Goal: Find specific page/section: Find specific page/section

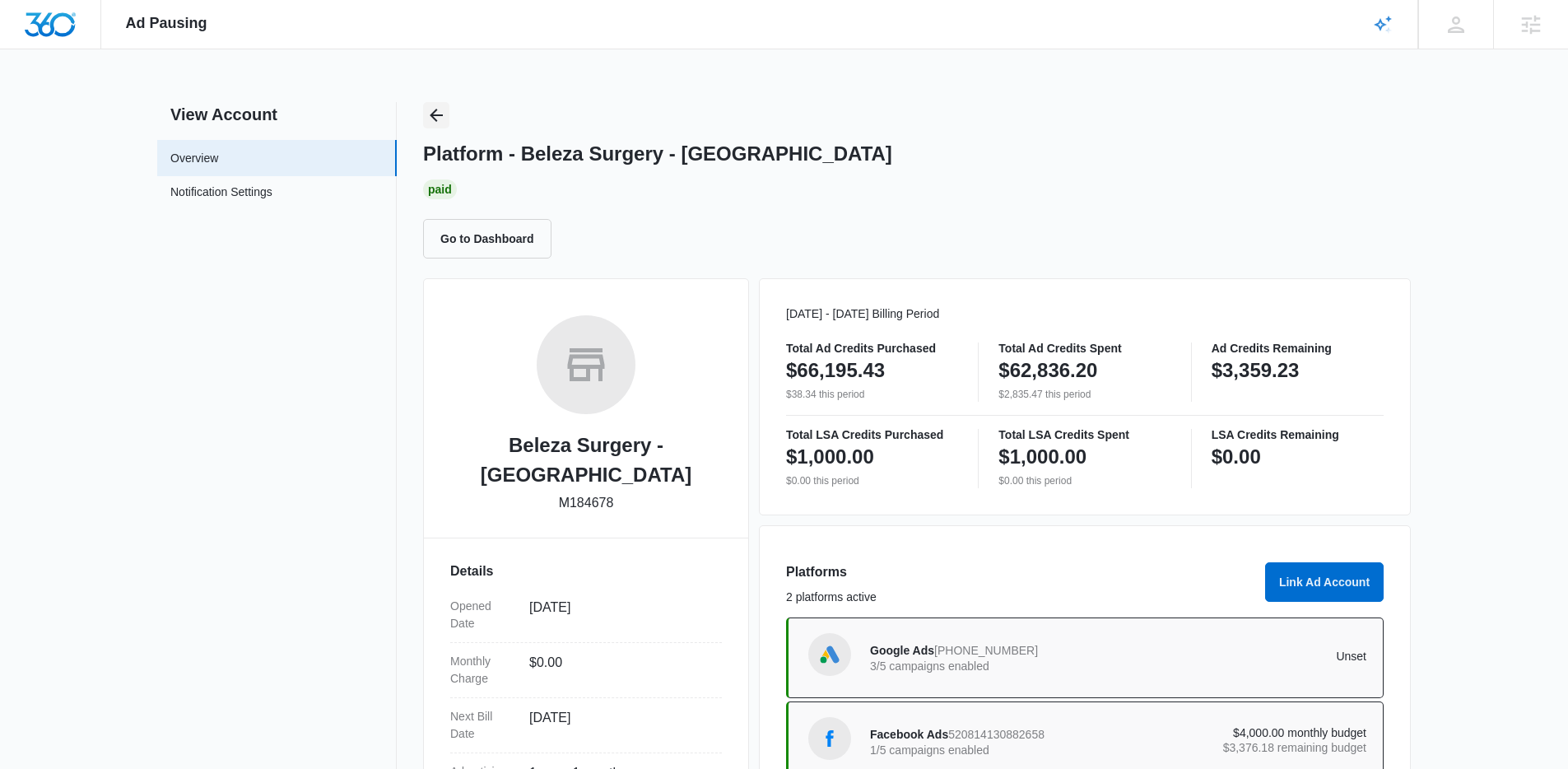
click at [424, 119] on button "Back" at bounding box center [435, 114] width 26 height 26
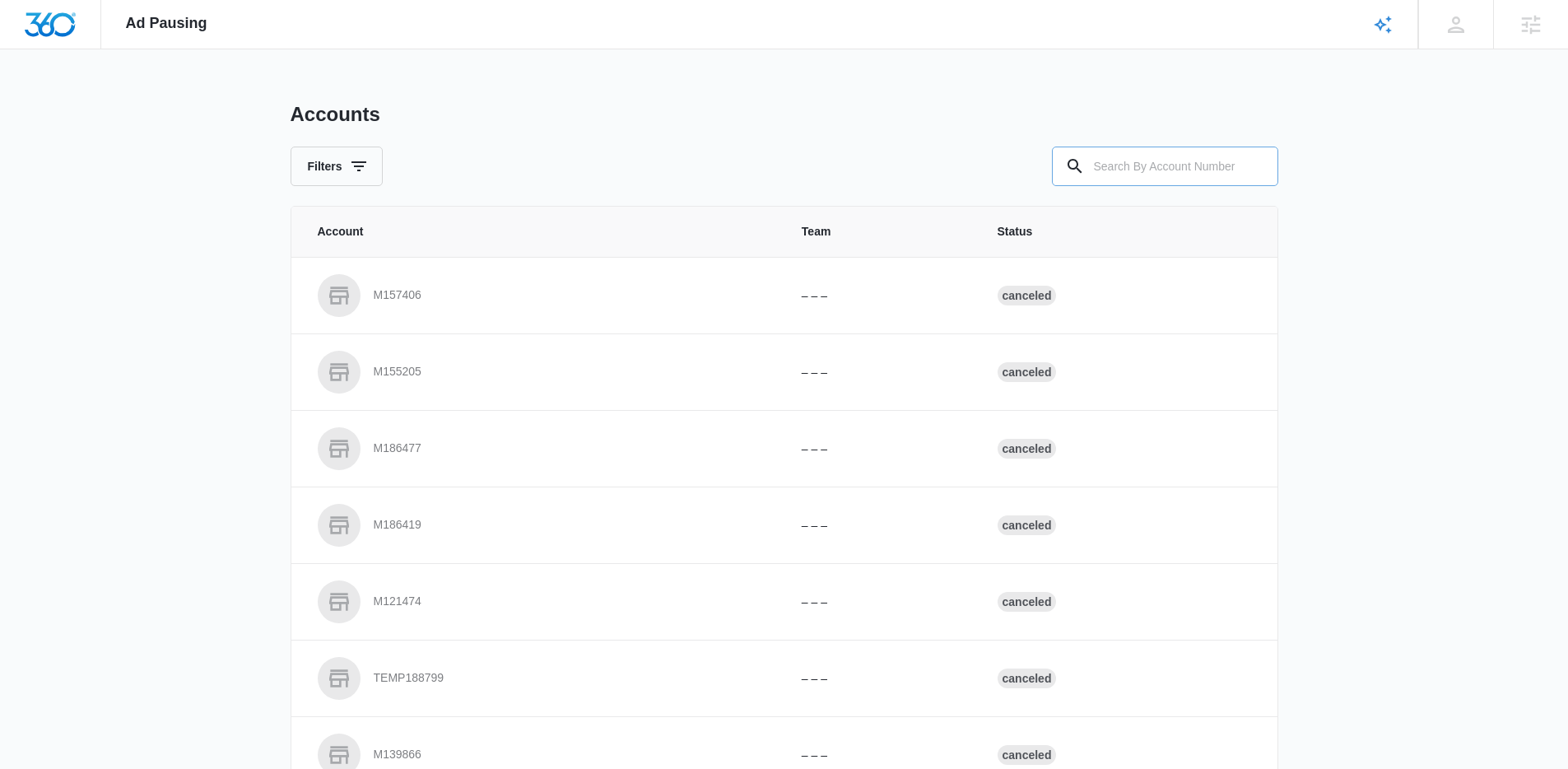
drag, startPoint x: 1177, startPoint y: 142, endPoint x: 1152, endPoint y: 156, distance: 28.7
click at [1167, 151] on div "Accounts Filters" at bounding box center [784, 144] width 987 height 84
drag, startPoint x: 1153, startPoint y: 155, endPoint x: 1084, endPoint y: 149, distance: 69.3
click at [1149, 157] on input "text" at bounding box center [1164, 166] width 226 height 39
paste input "M320508"
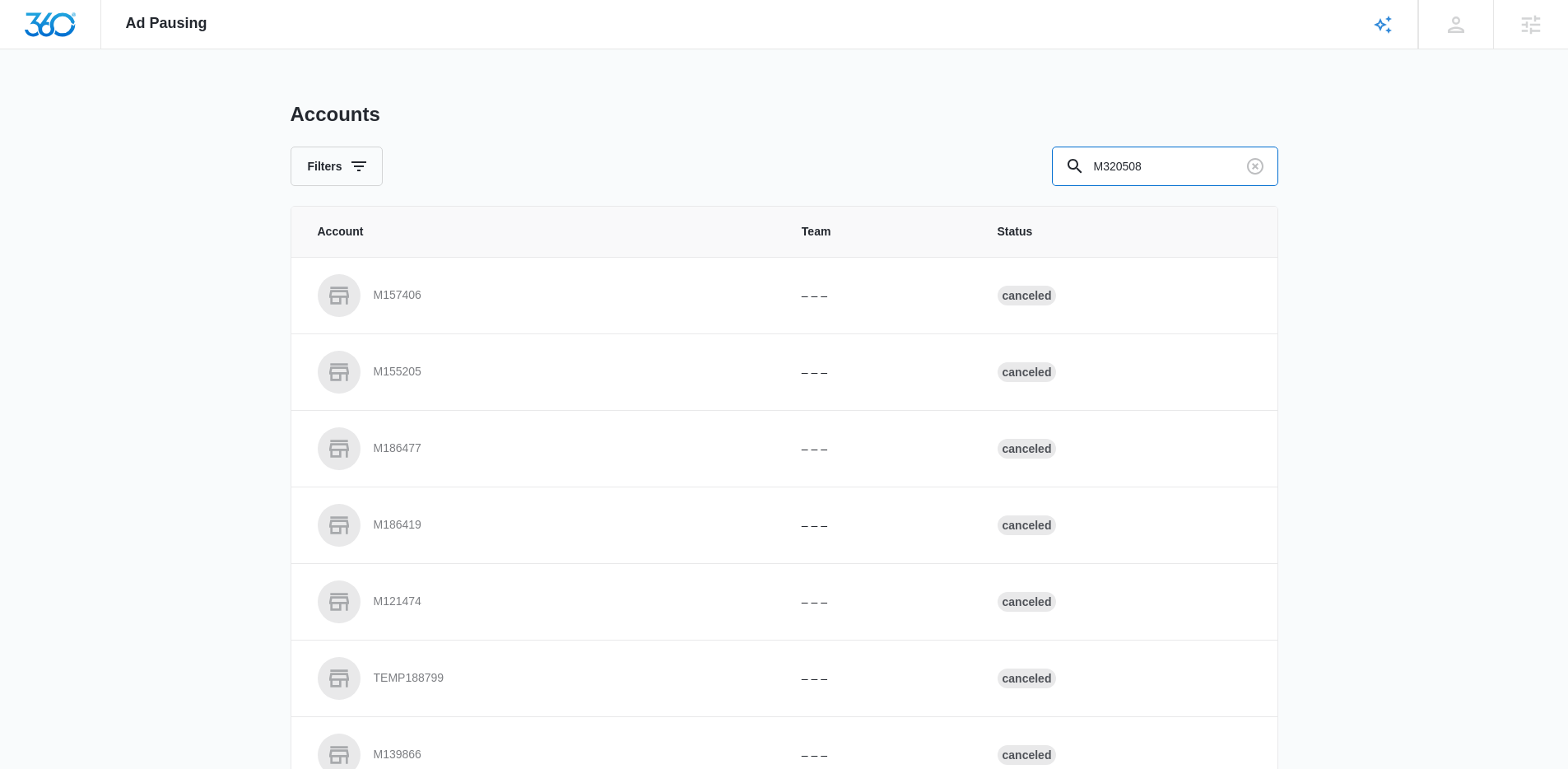
type input "M320508"
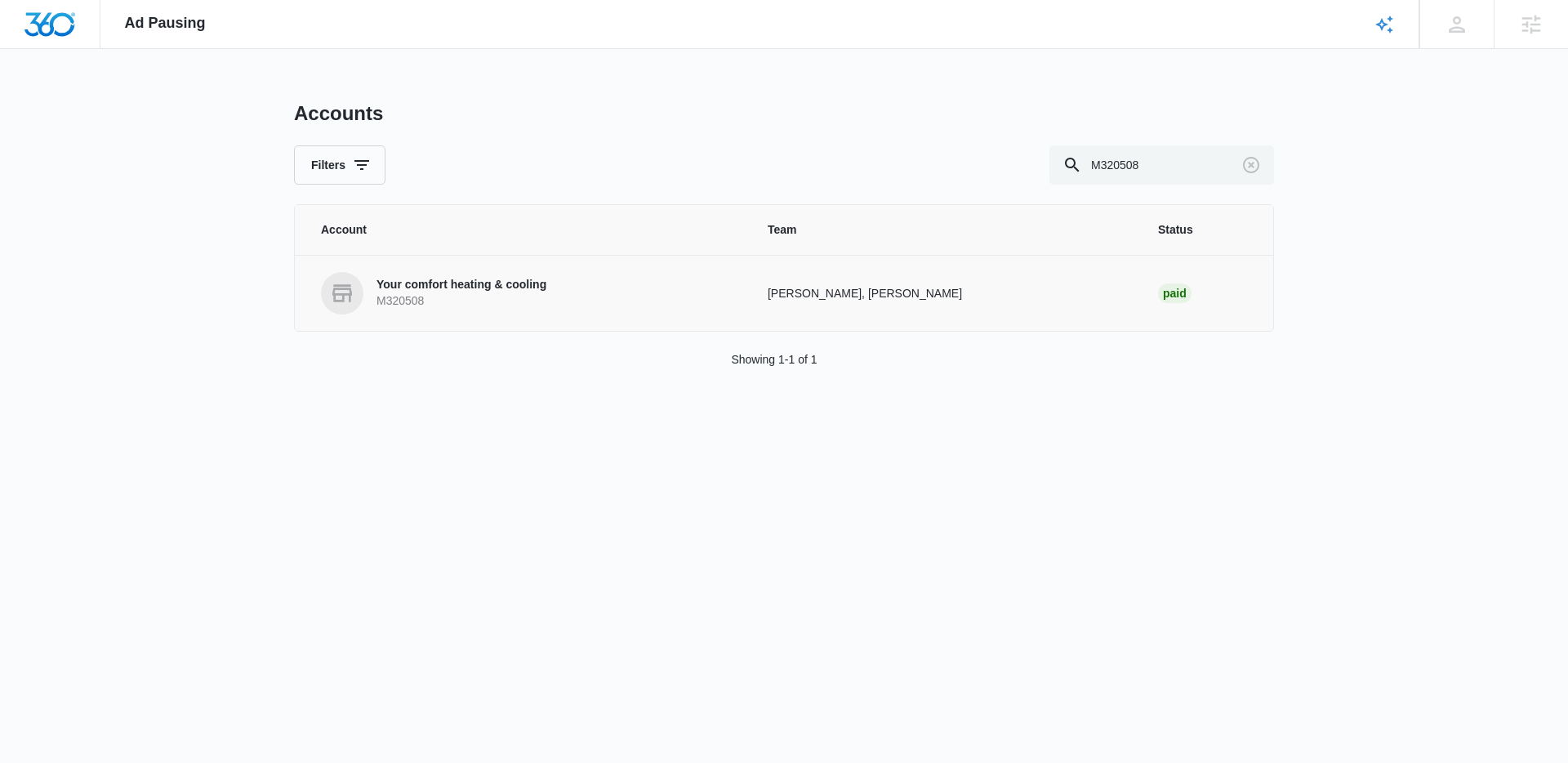
click at [435, 281] on p "Your comfort heating & cooling" at bounding box center [461, 284] width 170 height 16
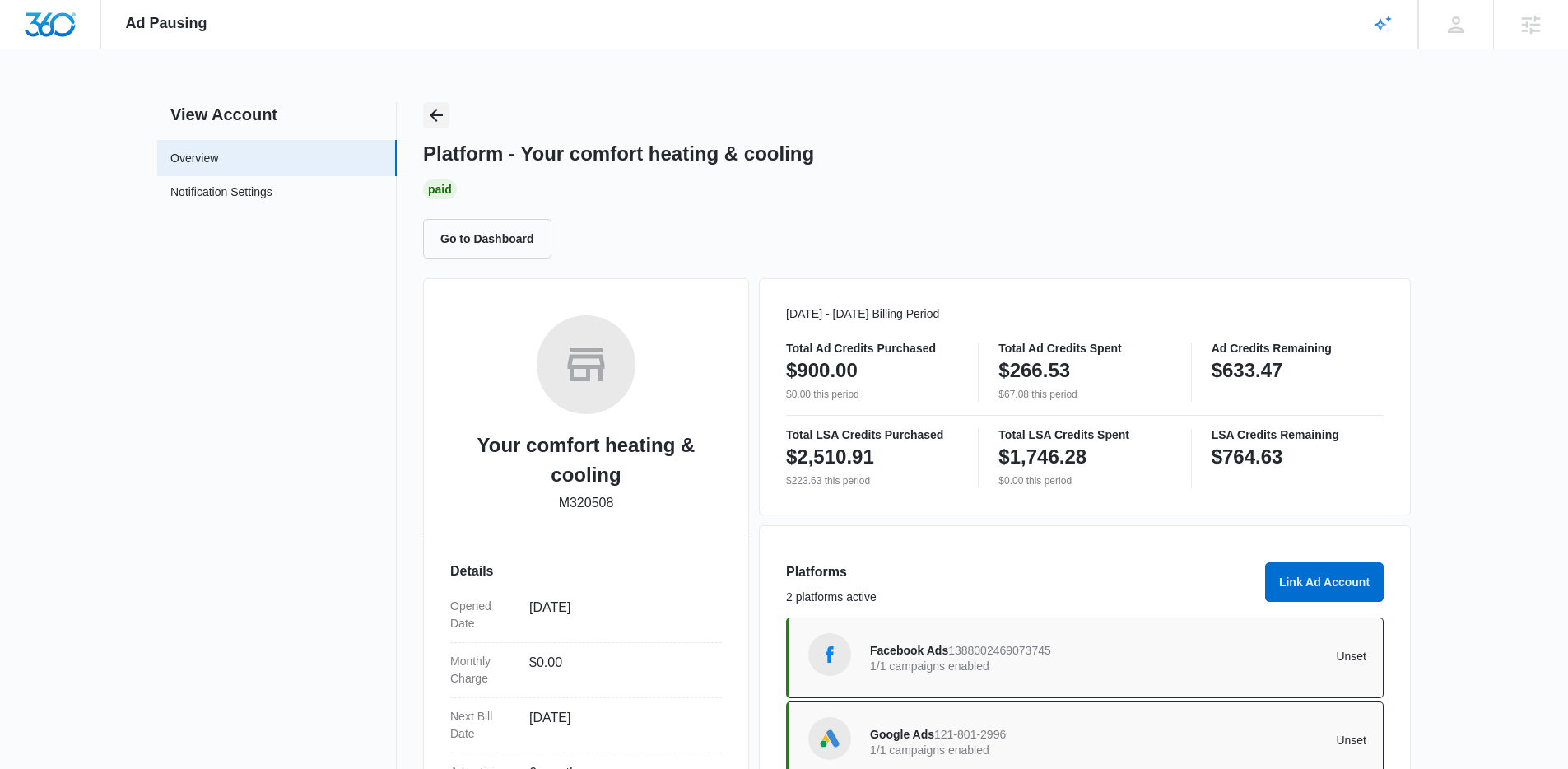
click at [448, 123] on button "Back" at bounding box center [435, 114] width 26 height 26
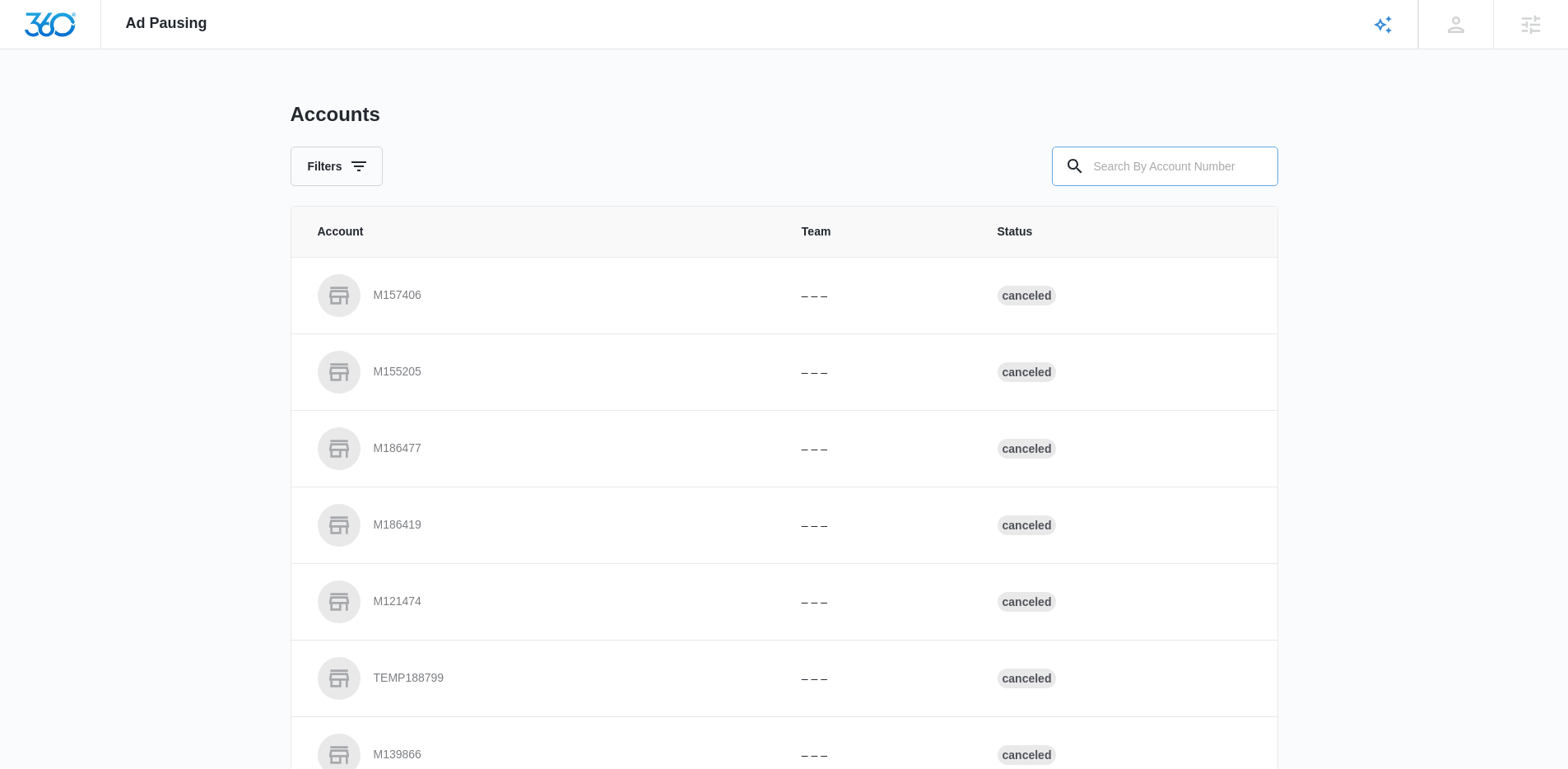
drag, startPoint x: 1172, startPoint y: 169, endPoint x: 1164, endPoint y: 164, distance: 9.4
click at [1169, 166] on input "text" at bounding box center [1164, 166] width 226 height 39
paste input "M320621"
type input "M320621"
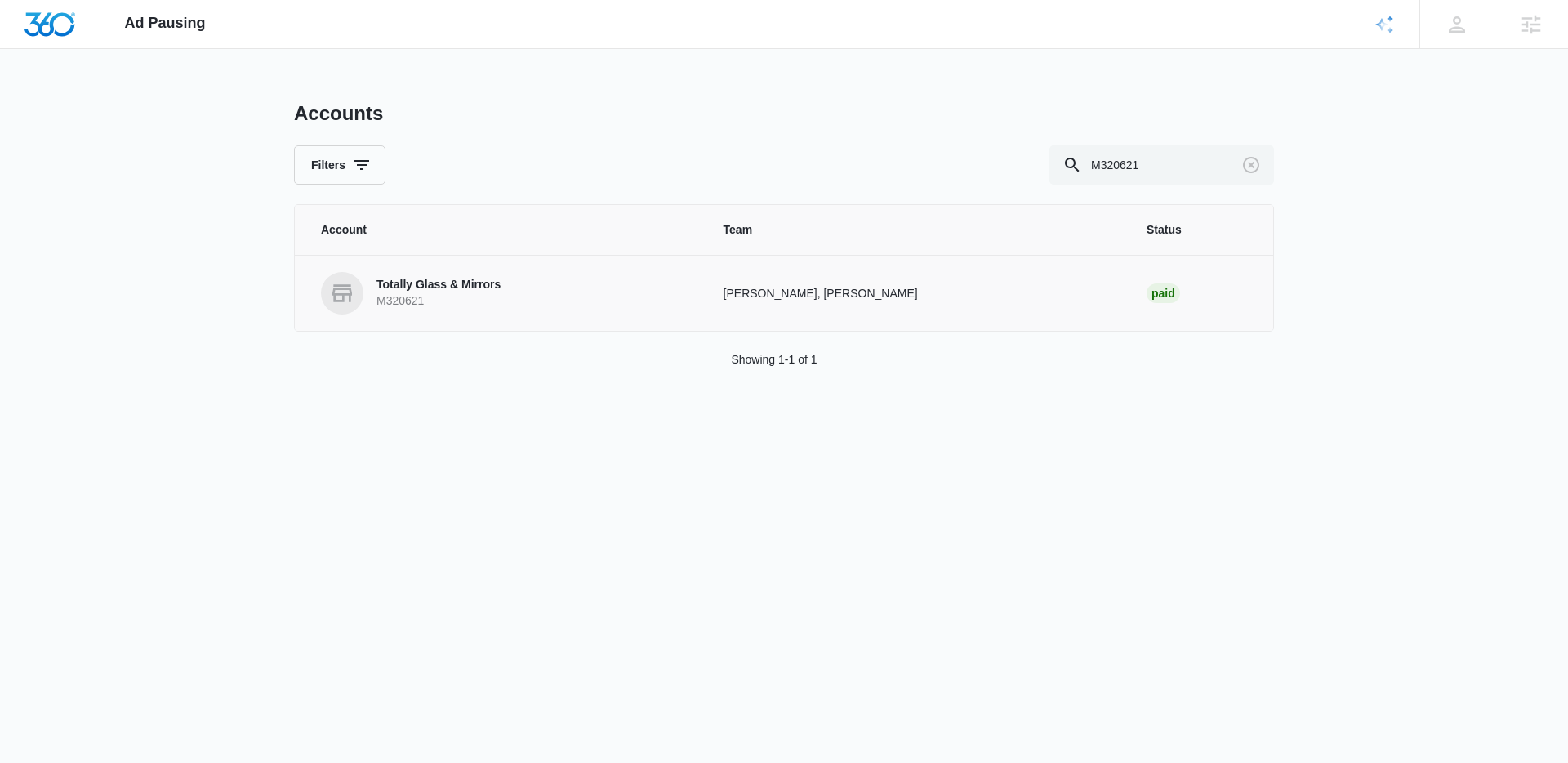
click at [513, 280] on link "Totally Glass & Mirrors M320621" at bounding box center [502, 293] width 363 height 43
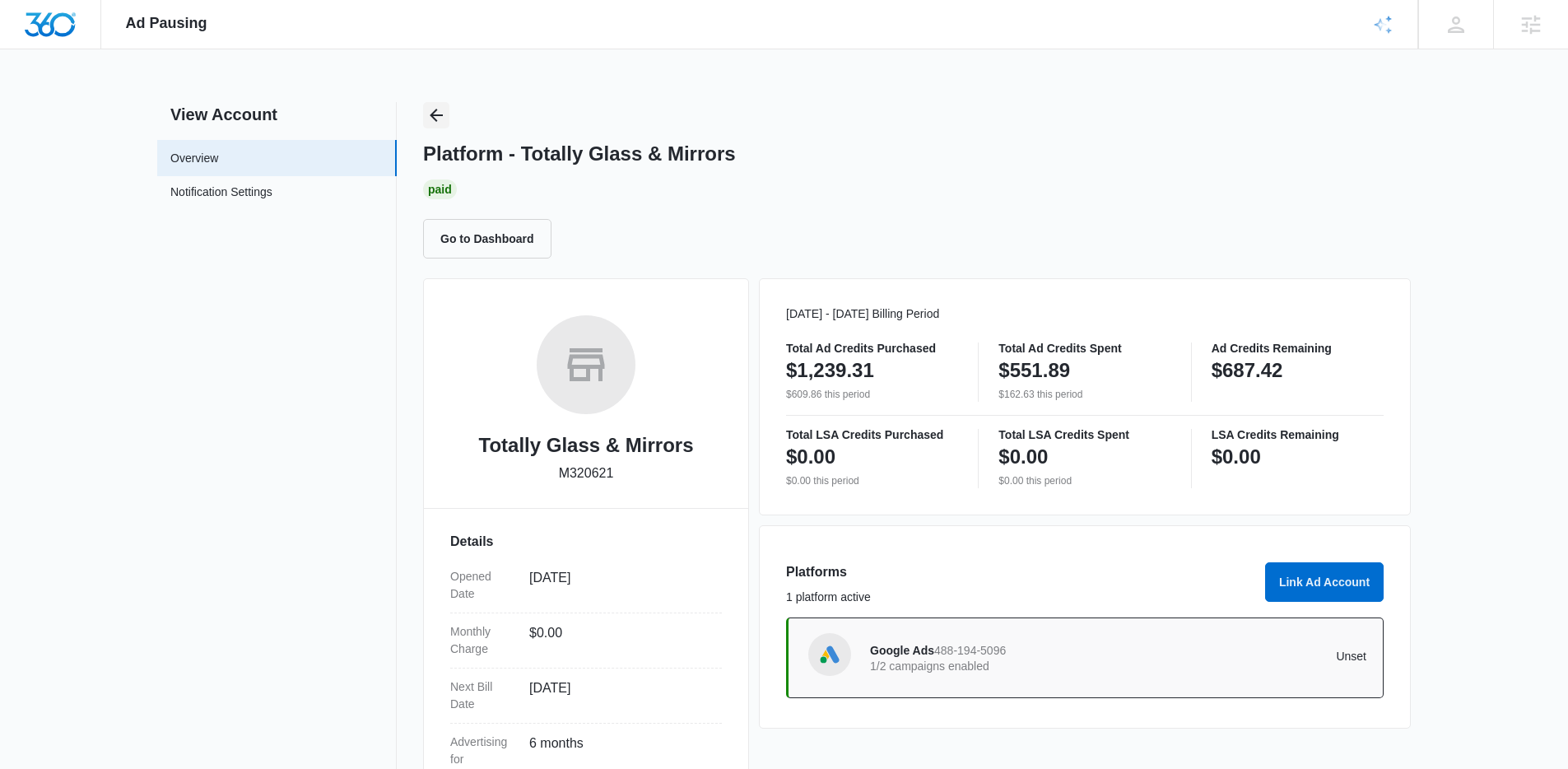
click at [431, 121] on icon "Back" at bounding box center [436, 115] width 20 height 20
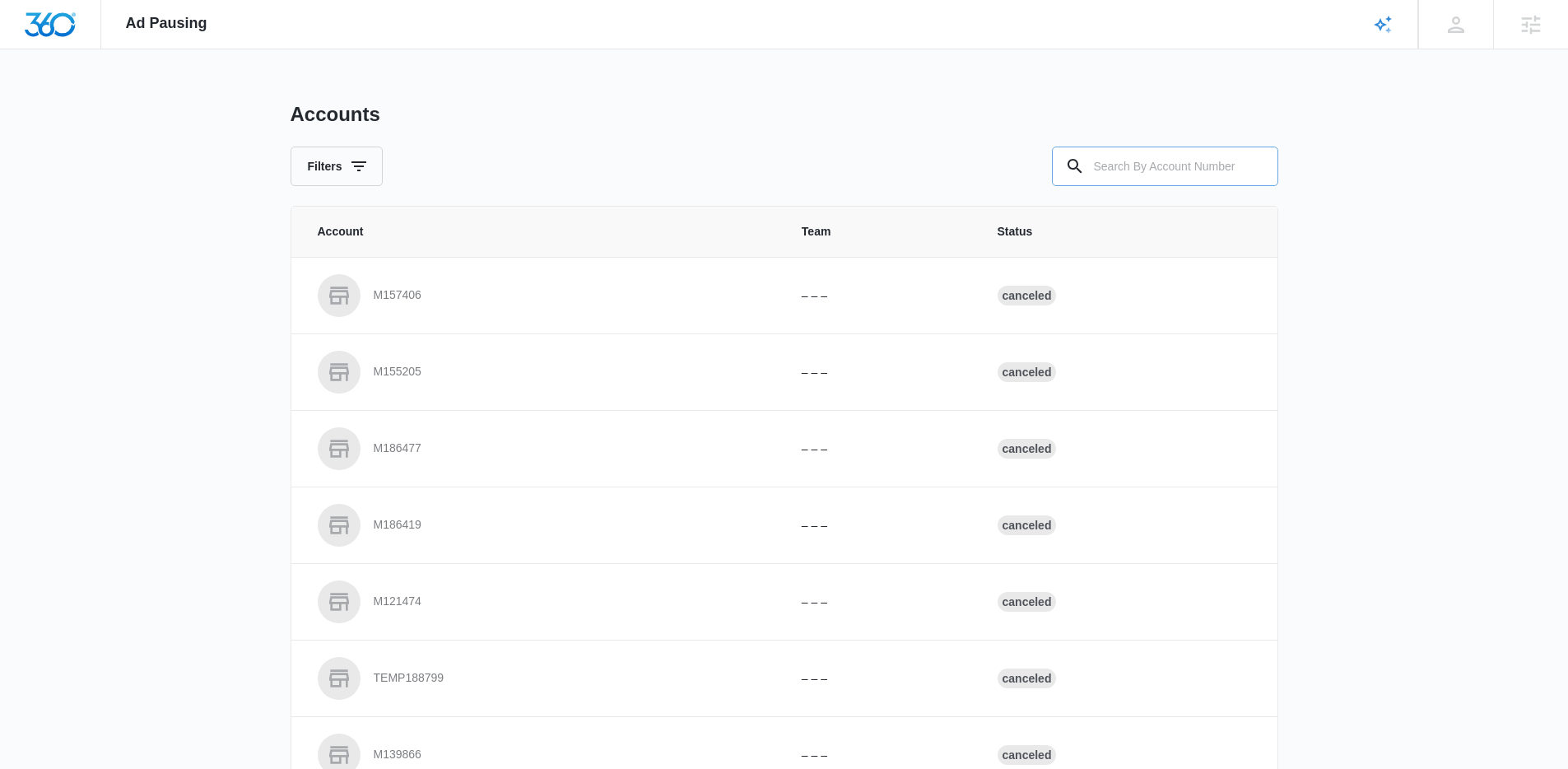
click at [1146, 163] on input "text" at bounding box center [1164, 166] width 226 height 39
paste input "M180790"
type input "M180790"
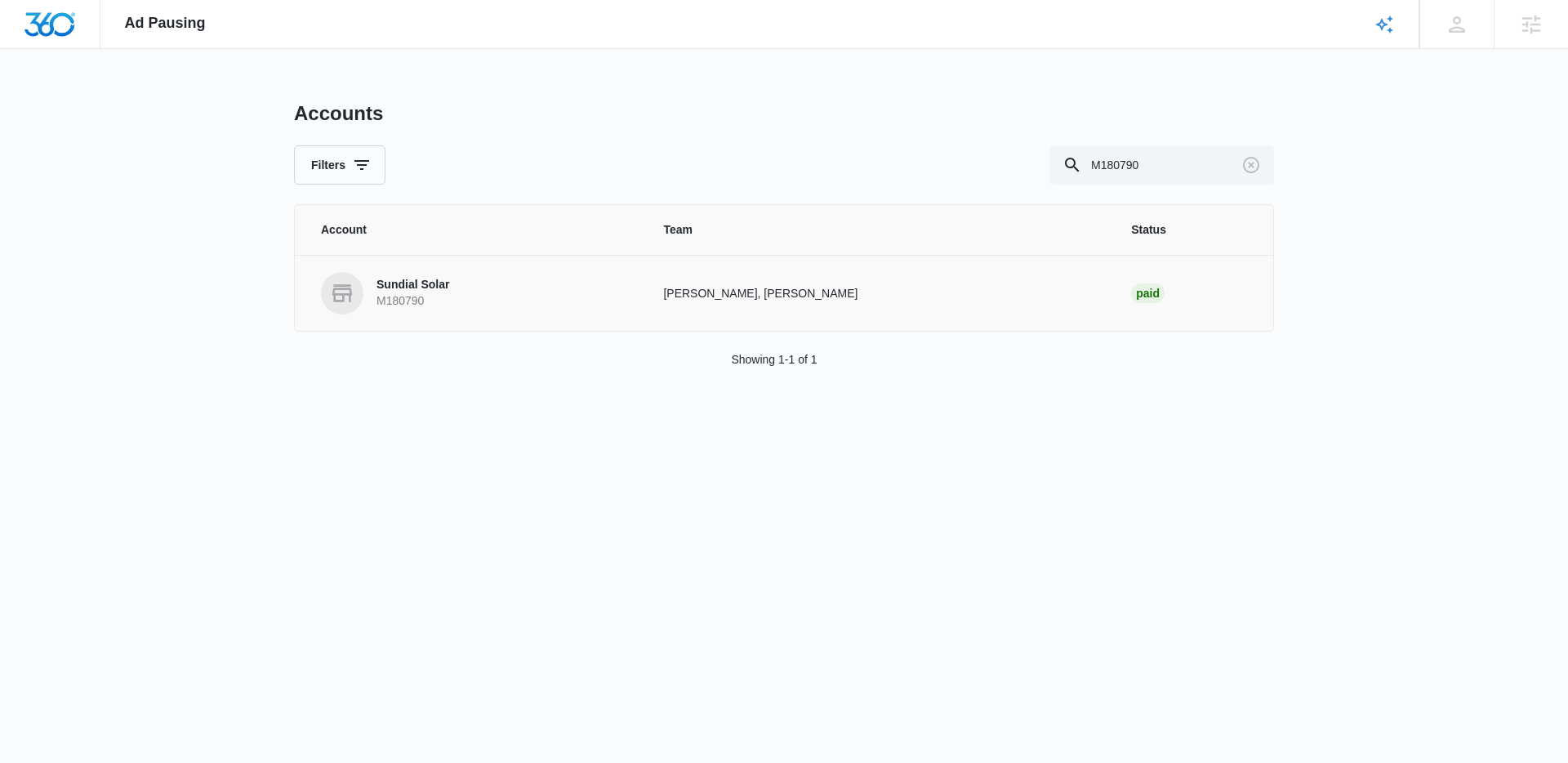
click at [407, 302] on p "M180790" at bounding box center [413, 301] width 72 height 16
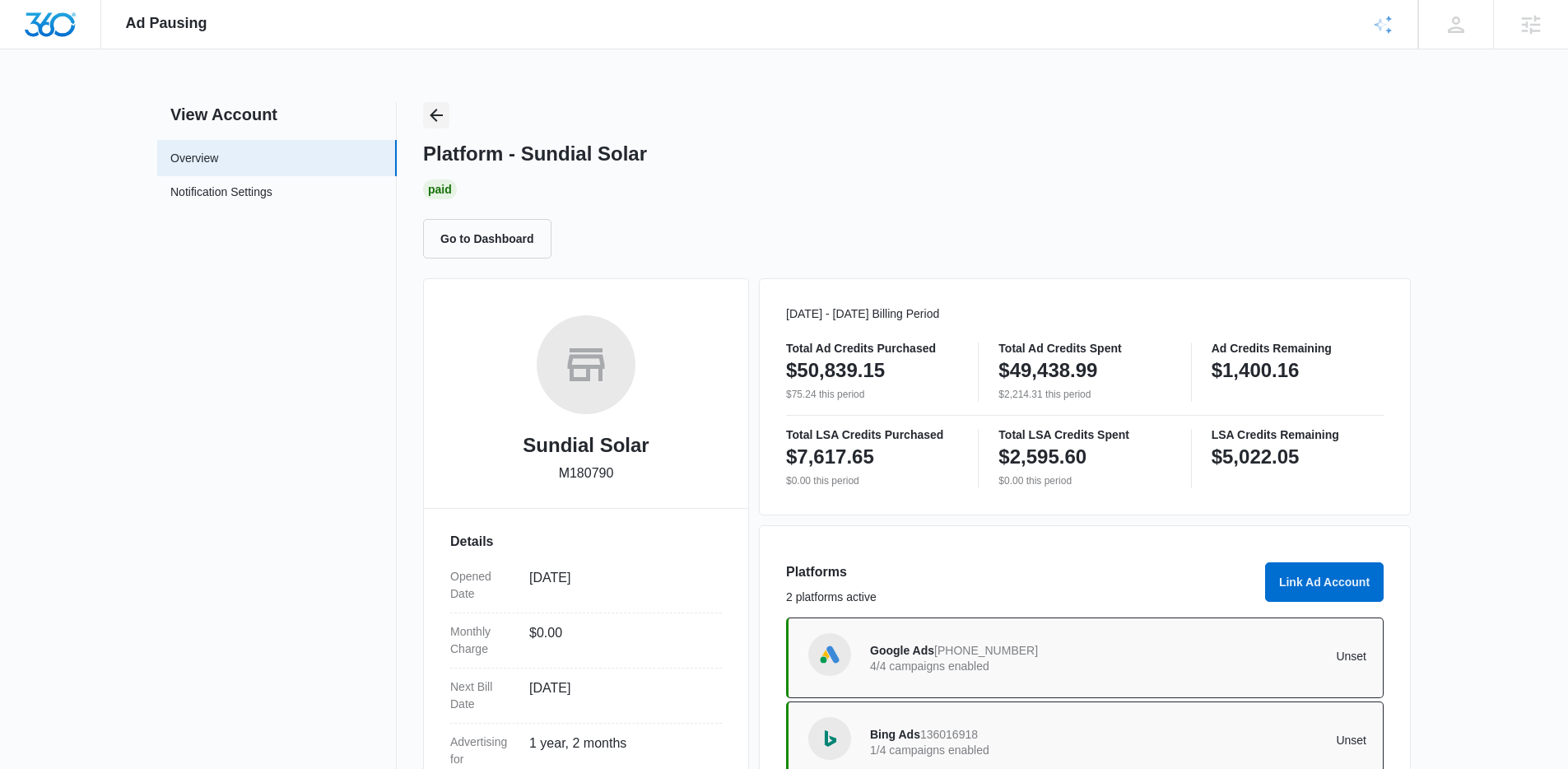
click at [433, 114] on icon "Back" at bounding box center [436, 115] width 13 height 13
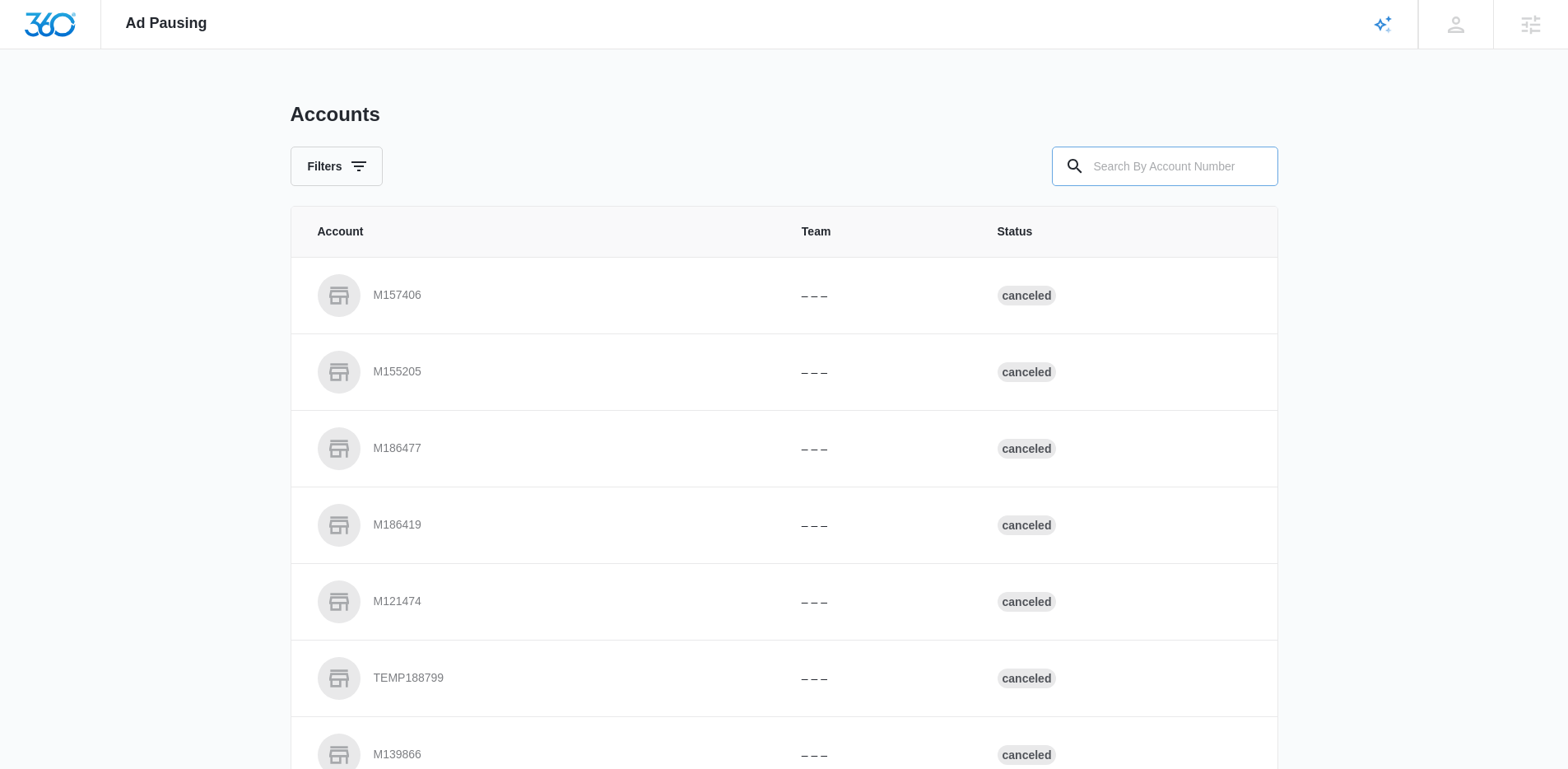
click at [1090, 160] on input "text" at bounding box center [1164, 166] width 226 height 39
paste input "M323881"
type input "M323881"
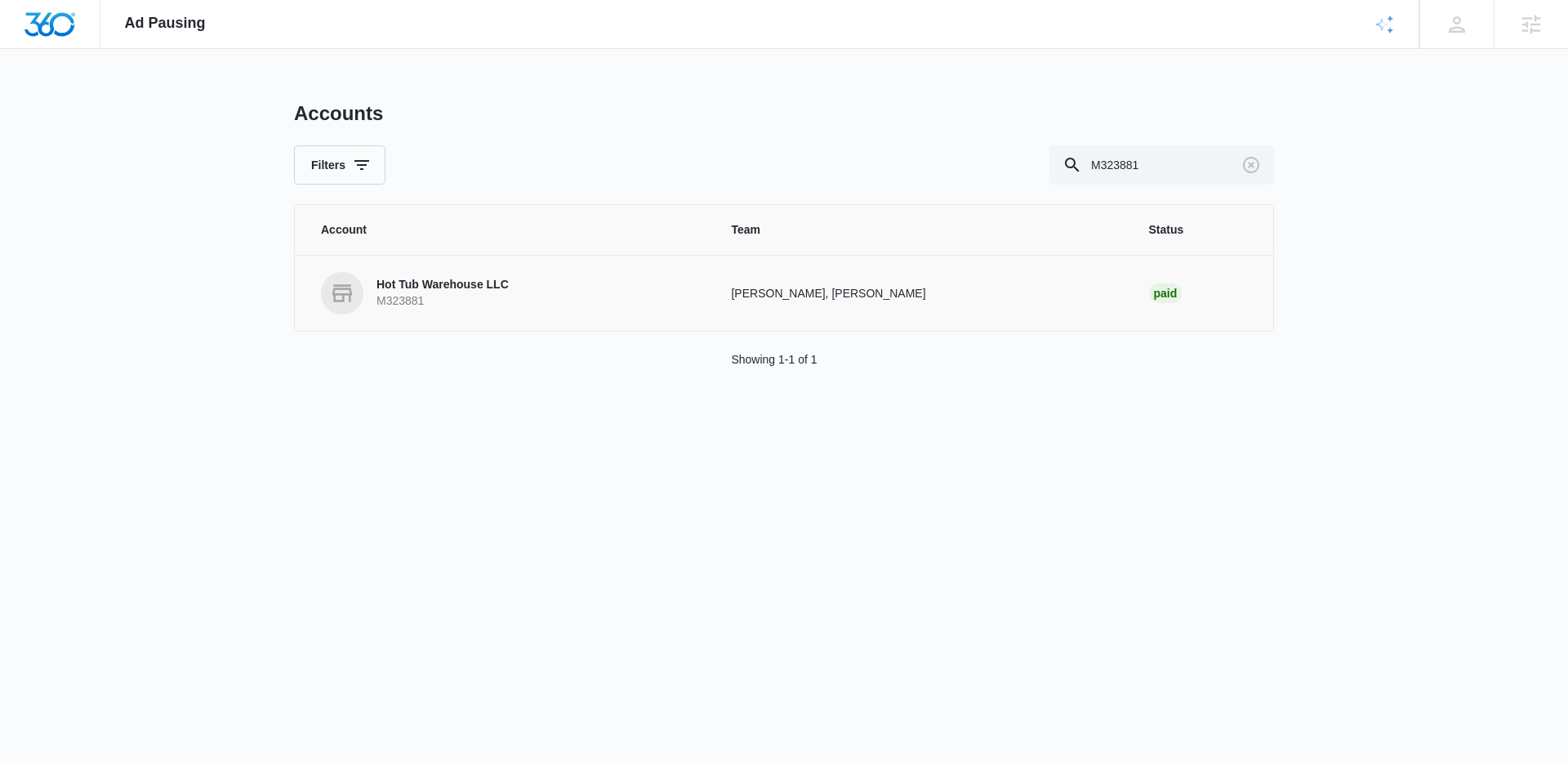
click at [467, 303] on p "M323881" at bounding box center [442, 301] width 132 height 16
